Goal: Book appointment/travel/reservation

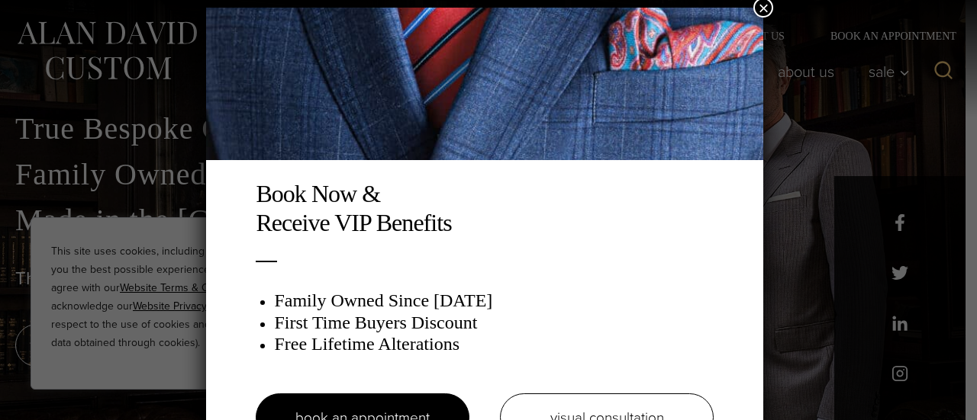
scroll to position [8, 0]
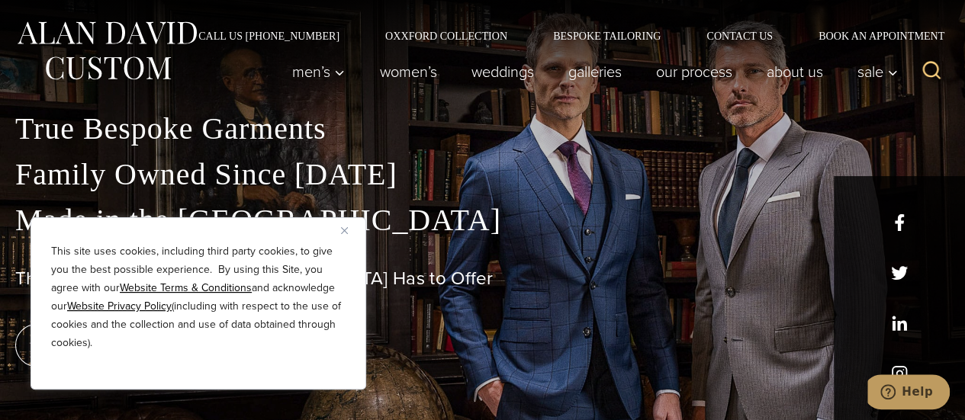
click at [349, 236] on button "Close" at bounding box center [350, 230] width 18 height 18
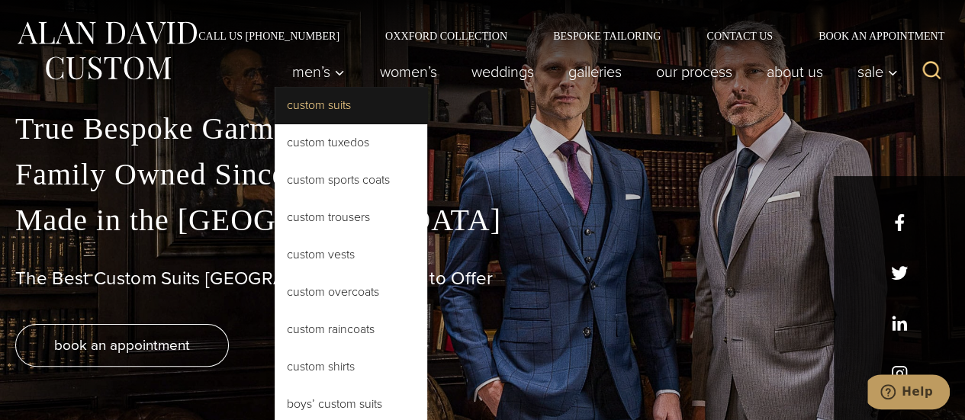
click at [316, 114] on link "Custom Suits" at bounding box center [351, 105] width 153 height 37
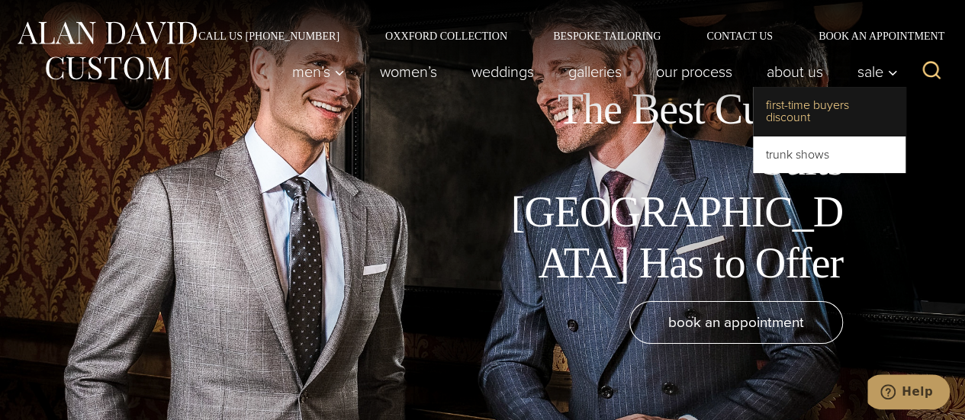
click at [805, 109] on link "First-Time Buyers Discount" at bounding box center [829, 111] width 153 height 49
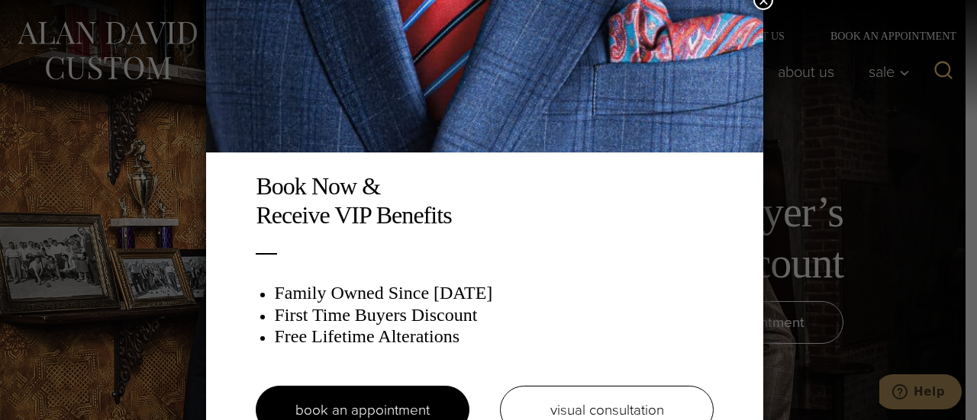
scroll to position [36, 0]
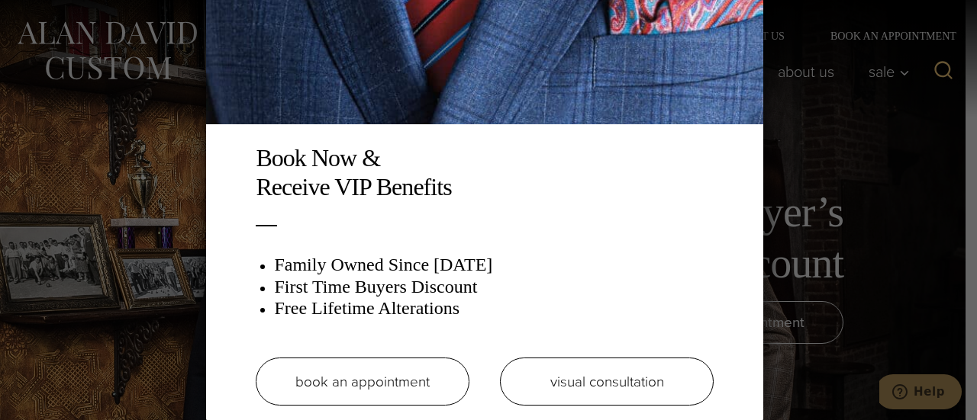
click at [375, 378] on link "book an appointment" at bounding box center [363, 382] width 214 height 48
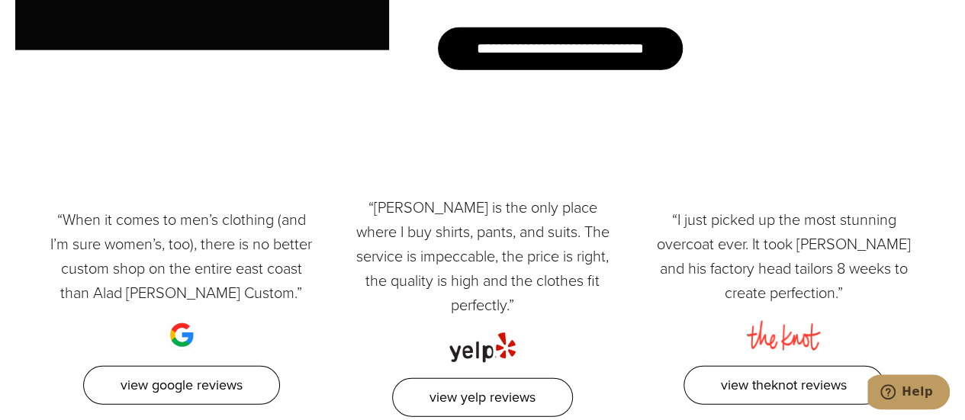
scroll to position [2207, 0]
